Goal: Task Accomplishment & Management: Manage account settings

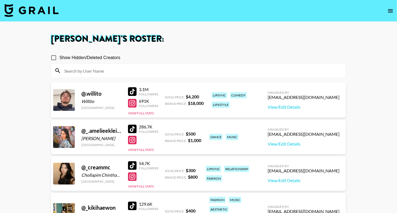
click at [41, 8] on img at bounding box center [31, 10] width 54 height 13
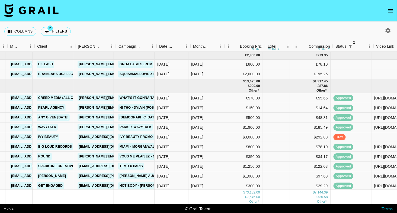
scroll to position [0, 148]
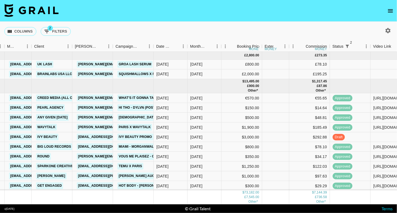
click at [390, 11] on icon "open drawer" at bounding box center [390, 10] width 5 height 3
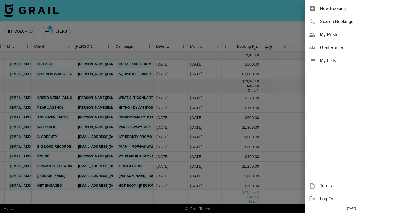
click at [298, 21] on div at bounding box center [198, 106] width 397 height 213
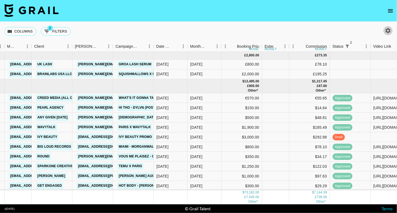
click at [390, 31] on icon "button" at bounding box center [387, 30] width 7 height 7
select select "[DATE]"
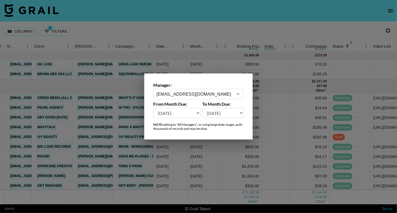
click at [231, 90] on div "[EMAIL_ADDRESS][DOMAIN_NAME] ​" at bounding box center [198, 94] width 90 height 10
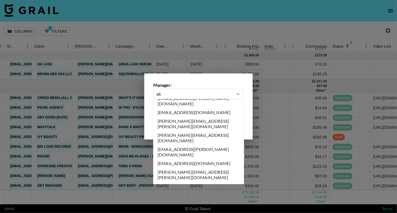
scroll to position [0, 0]
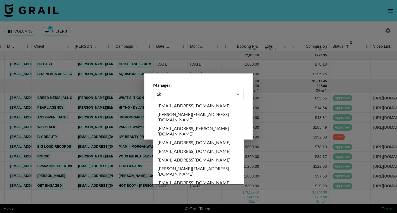
click at [176, 106] on li "[EMAIL_ADDRESS][DOMAIN_NAME]" at bounding box center [198, 105] width 91 height 9
type input "[EMAIL_ADDRESS][DOMAIN_NAME]"
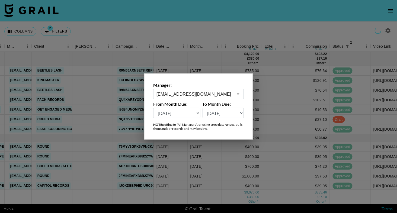
click at [217, 33] on div at bounding box center [198, 106] width 397 height 213
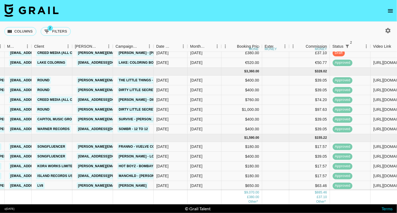
scroll to position [0, 148]
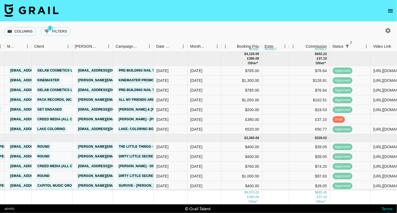
click at [388, 29] on icon "button" at bounding box center [387, 30] width 5 height 5
select select "[DATE]"
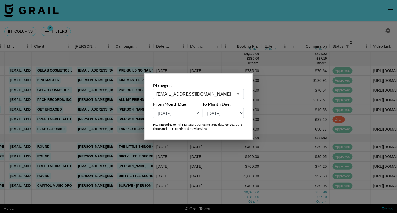
click at [198, 98] on div "[EMAIL_ADDRESS][DOMAIN_NAME] ​" at bounding box center [198, 94] width 90 height 10
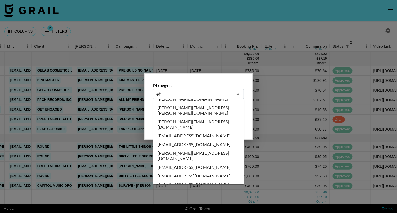
scroll to position [0, 0]
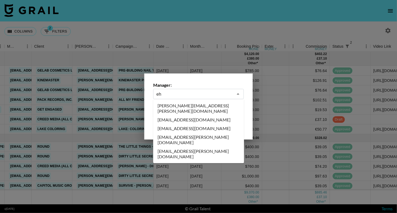
click at [195, 125] on li "[EMAIL_ADDRESS][DOMAIN_NAME]" at bounding box center [198, 128] width 91 height 9
type input "[EMAIL_ADDRESS][DOMAIN_NAME]"
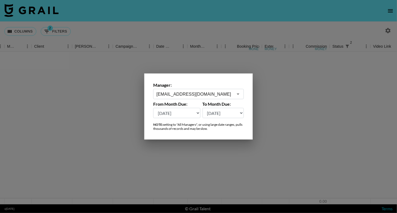
click at [233, 35] on div at bounding box center [198, 106] width 397 height 213
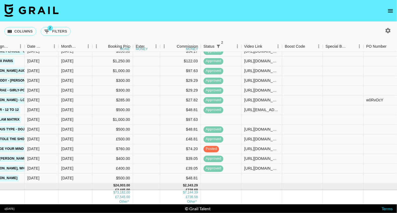
scroll to position [105, 293]
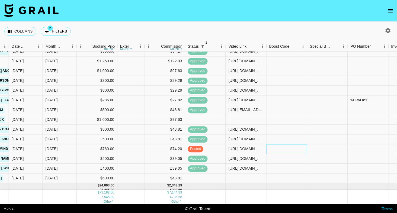
click at [281, 147] on div at bounding box center [286, 149] width 41 height 10
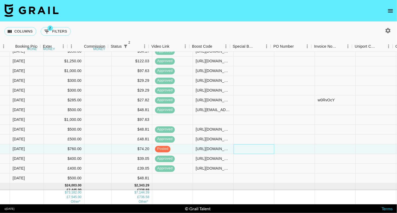
scroll to position [105, 370]
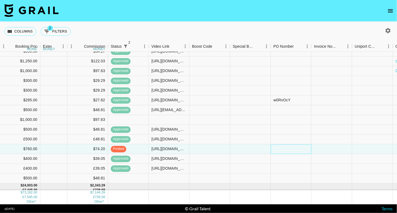
click at [281, 147] on div at bounding box center [291, 149] width 41 height 10
type input "EpGhW6S"
click at [330, 23] on div "Columns 2 Filters + Booking" at bounding box center [198, 32] width 397 height 20
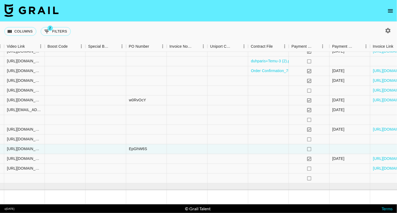
scroll to position [105, 550]
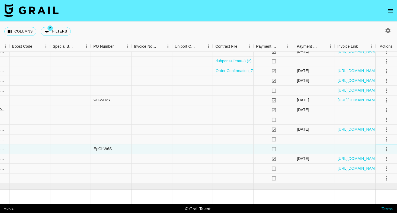
click at [388, 148] on icon "select merge strategy" at bounding box center [386, 149] width 7 height 7
click at [379, 198] on div "Approve" at bounding box center [374, 199] width 17 height 7
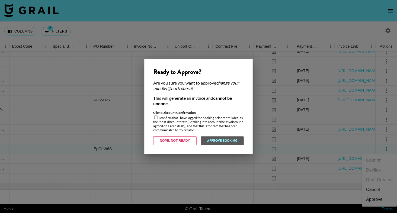
click at [155, 118] on input "checkbox" at bounding box center [156, 118] width 4 height 4
checkbox input "true"
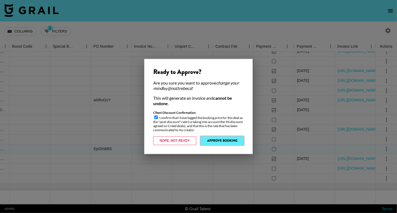
click at [210, 141] on button "Approve Booking" at bounding box center [221, 141] width 43 height 9
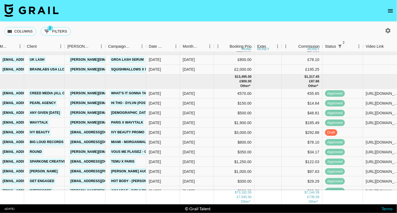
scroll to position [0, 156]
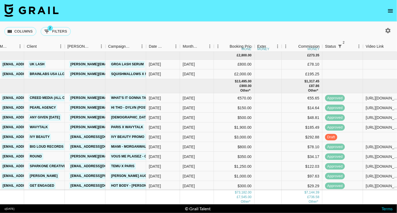
click at [389, 8] on icon "open drawer" at bounding box center [390, 11] width 7 height 7
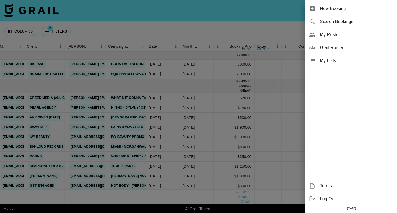
click at [327, 43] on div "Grail Roster" at bounding box center [350, 47] width 92 height 13
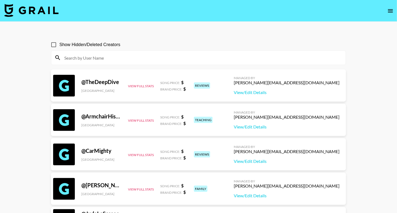
click at [279, 59] on input at bounding box center [201, 57] width 281 height 9
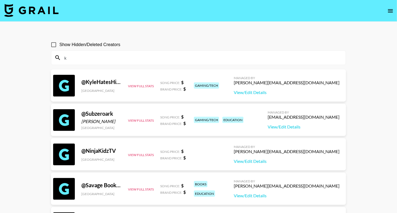
click at [92, 60] on input "k" at bounding box center [201, 57] width 281 height 9
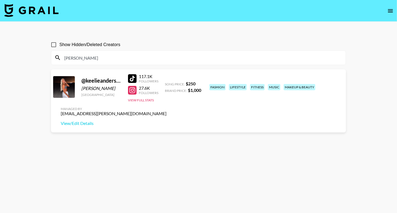
type input "[PERSON_NAME]"
drag, startPoint x: 82, startPoint y: 59, endPoint x: 35, endPoint y: 47, distance: 48.8
click at [35, 47] on main "Show Hidden/Deleted Creators [PERSON_NAME] @ keelieandersonn [PERSON_NAME] [GEO…" at bounding box center [198, 120] width 397 height 196
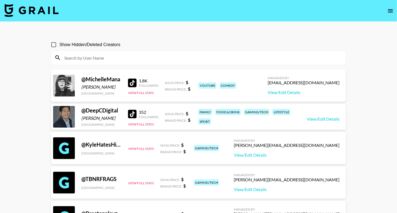
click at [390, 10] on icon "open drawer" at bounding box center [390, 11] width 7 height 7
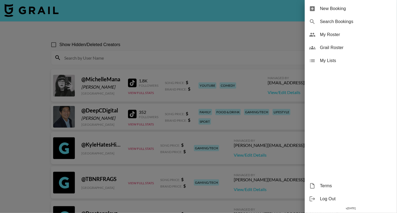
click at [346, 31] on div "My Roster" at bounding box center [350, 34] width 92 height 13
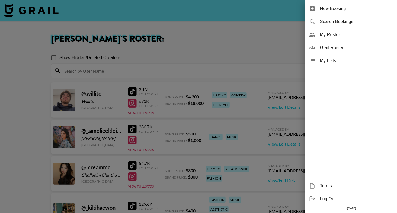
click at [77, 15] on div at bounding box center [198, 106] width 397 height 213
